Goal: Check status: Check status

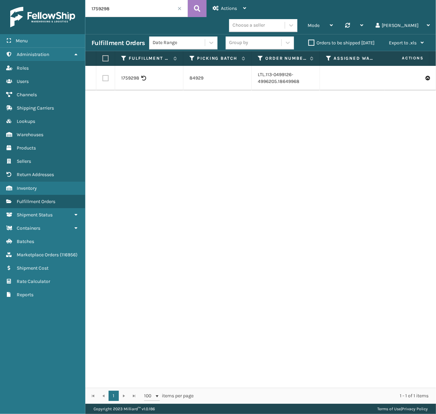
drag, startPoint x: 86, startPoint y: 8, endPoint x: 78, endPoint y: 8, distance: 7.9
click at [78, 0] on div "Menu Administration Roles Users Channels Shipping Carriers Lookups Warehouses P…" at bounding box center [218, 0] width 436 height 0
paste input "text"
click at [99, 9] on input "1759298" at bounding box center [136, 8] width 102 height 17
type input "1759298"
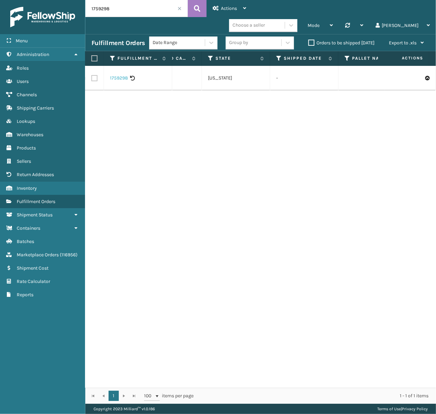
click at [118, 66] on td "1759298" at bounding box center [138, 78] width 68 height 25
click at [118, 75] on link "1759298" at bounding box center [119, 78] width 18 height 7
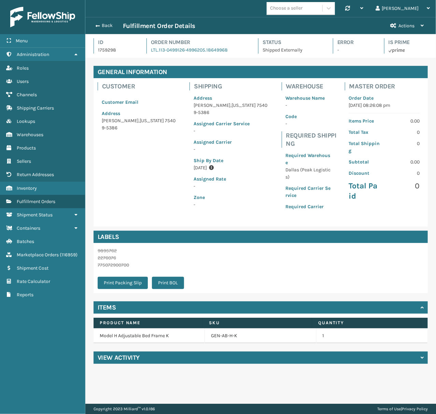
click at [104, 354] on h4 "View Activity" at bounding box center [119, 358] width 42 height 8
click at [107, 23] on button "Back" at bounding box center [107, 26] width 31 height 6
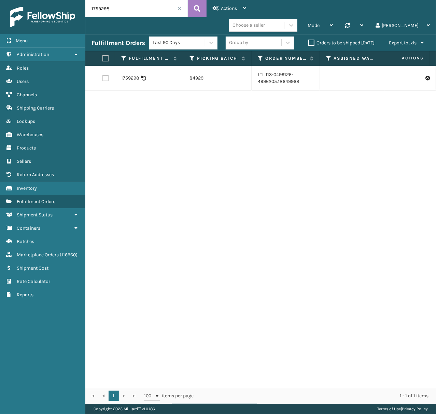
drag, startPoint x: 119, startPoint y: 10, endPoint x: 83, endPoint y: 10, distance: 36.6
click at [83, 0] on div "Menu Administration Roles Users Channels Shipping Carriers Lookups Warehouses P…" at bounding box center [218, 0] width 436 height 0
paste input "2003457"
click at [99, 10] on input "2003457" at bounding box center [136, 8] width 102 height 17
drag, startPoint x: 121, startPoint y: 9, endPoint x: 71, endPoint y: 16, distance: 50.4
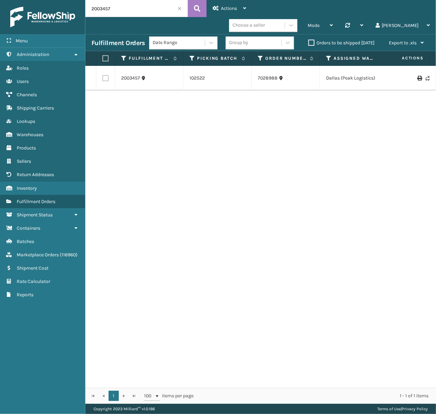
click at [70, 0] on div "Menu Administration Roles Users Channels Shipping Carriers Lookups Warehouses P…" at bounding box center [218, 0] width 436 height 0
paste input "2032404"
click at [102, 7] on input "2032404" at bounding box center [136, 8] width 102 height 17
click at [100, 9] on input "2032404" at bounding box center [136, 8] width 102 height 17
click at [189, 10] on button at bounding box center [197, 8] width 19 height 17
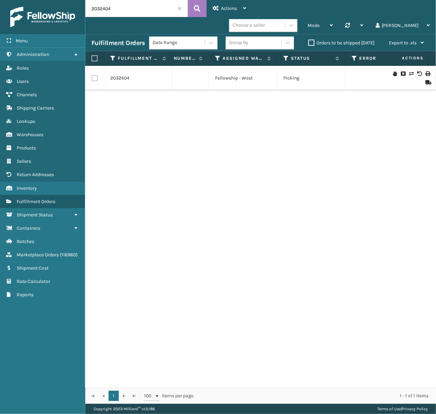
scroll to position [0, 137]
drag, startPoint x: 97, startPoint y: 10, endPoint x: 60, endPoint y: 14, distance: 37.2
click at [60, 0] on div "Menu Administration Roles Users Channels Shipping Carriers Lookups Warehouses P…" at bounding box center [218, 0] width 436 height 0
paste input "368"
type input "2032368"
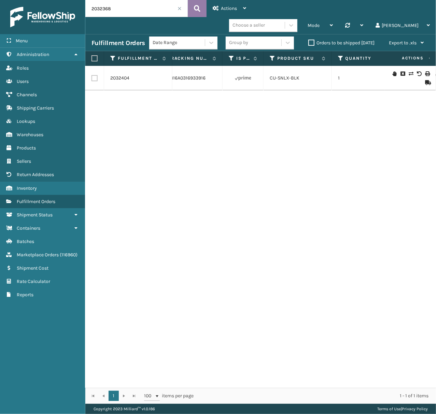
click at [204, 7] on button at bounding box center [197, 8] width 19 height 17
click at [126, 75] on link "2032368" at bounding box center [119, 78] width 19 height 7
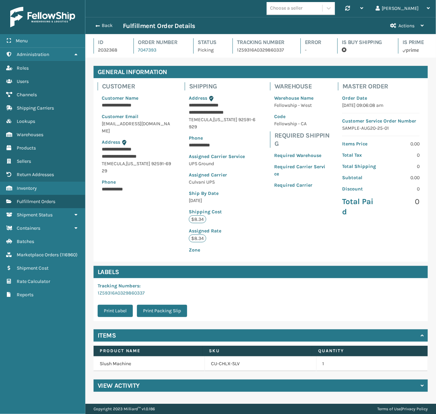
click at [117, 388] on h4 "View Activity" at bounding box center [119, 386] width 42 height 8
